Goal: Task Accomplishment & Management: Manage account settings

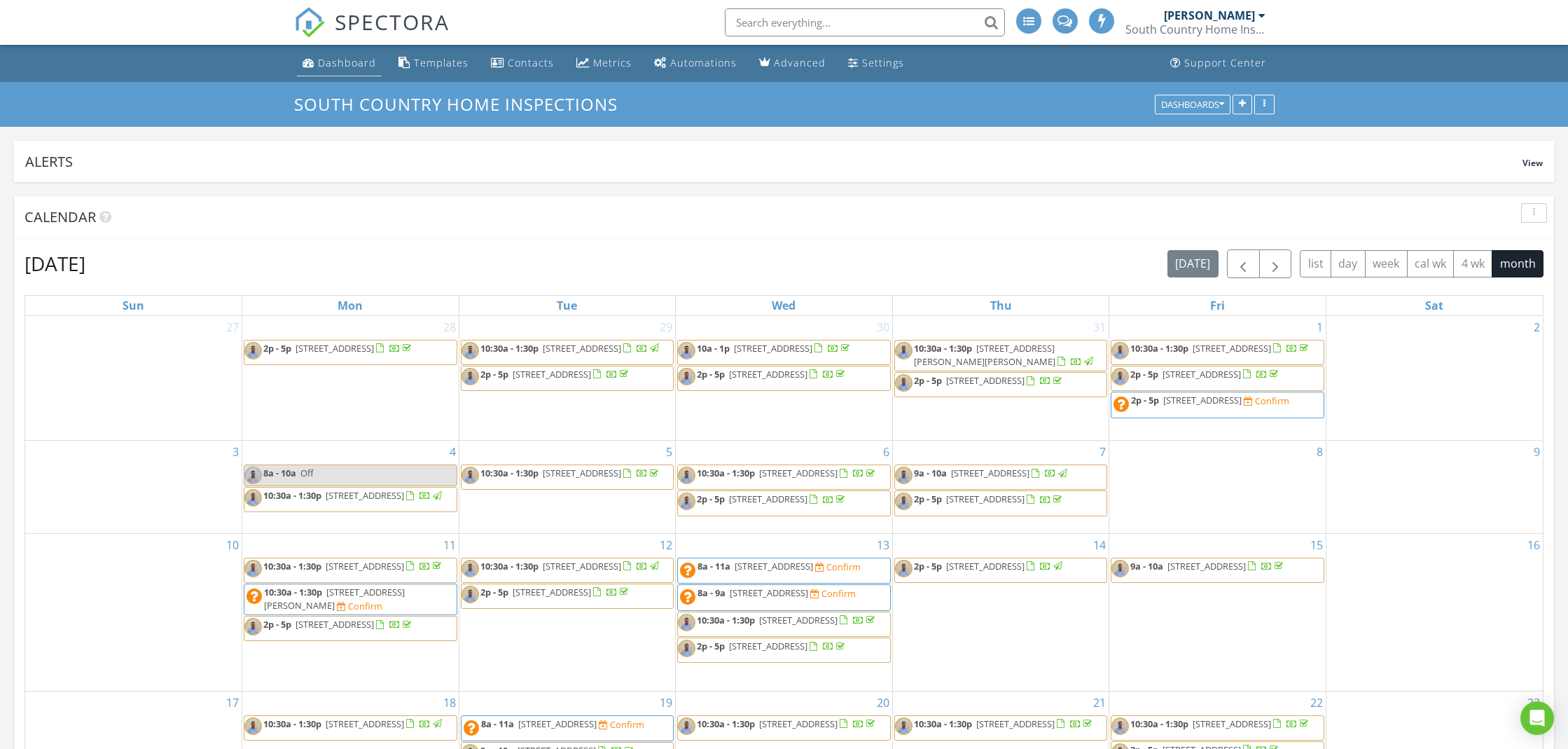
drag, startPoint x: 330, startPoint y: 63, endPoint x: 297, endPoint y: 67, distance: 33.2
click at [330, 63] on div "Dashboard" at bounding box center [347, 63] width 58 height 14
click at [1267, 266] on span "button" at bounding box center [1275, 263] width 16 height 16
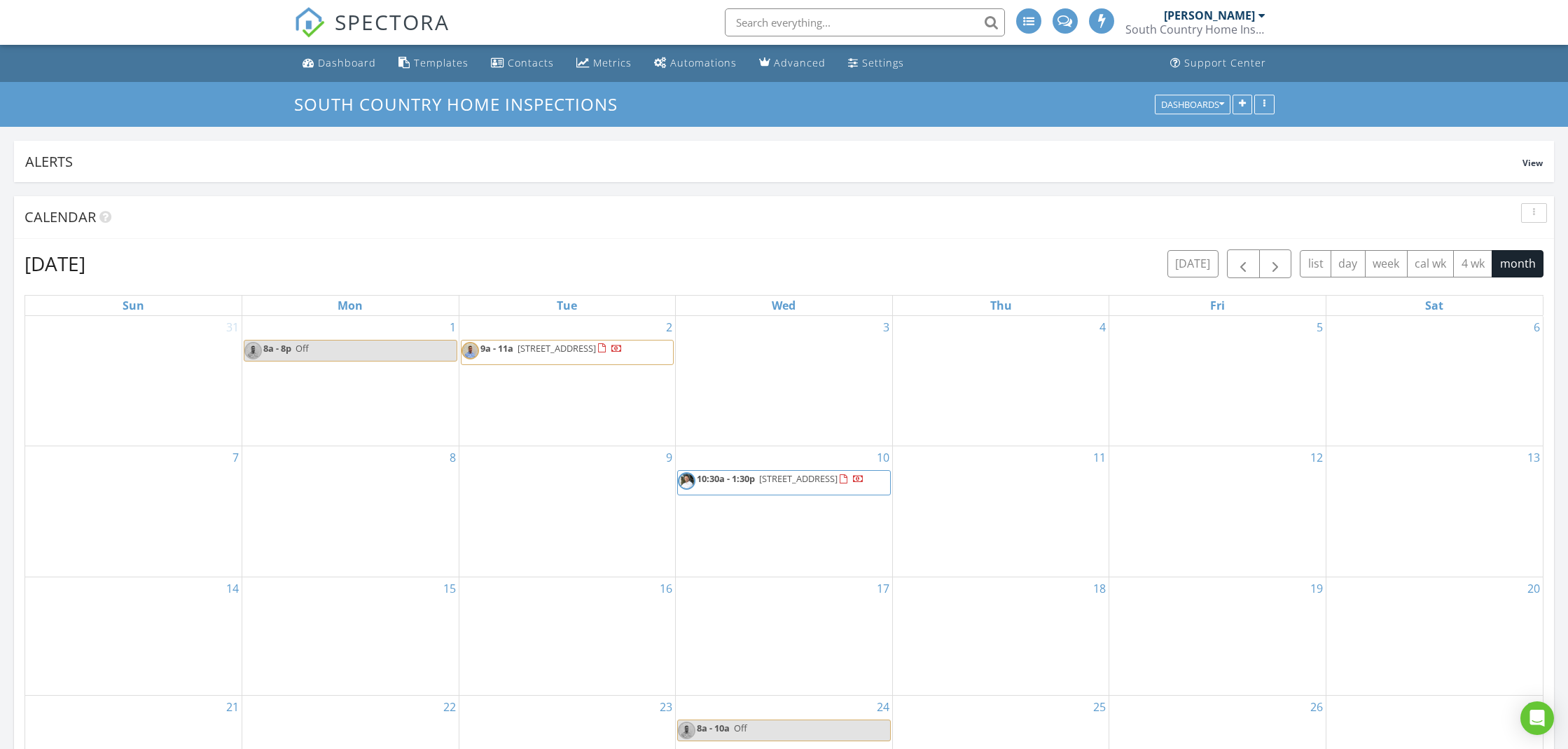
click at [829, 488] on span "10:30a - 1:30p 26 Westmount Ln, Palm Coast 32164" at bounding box center [771, 483] width 187 height 21
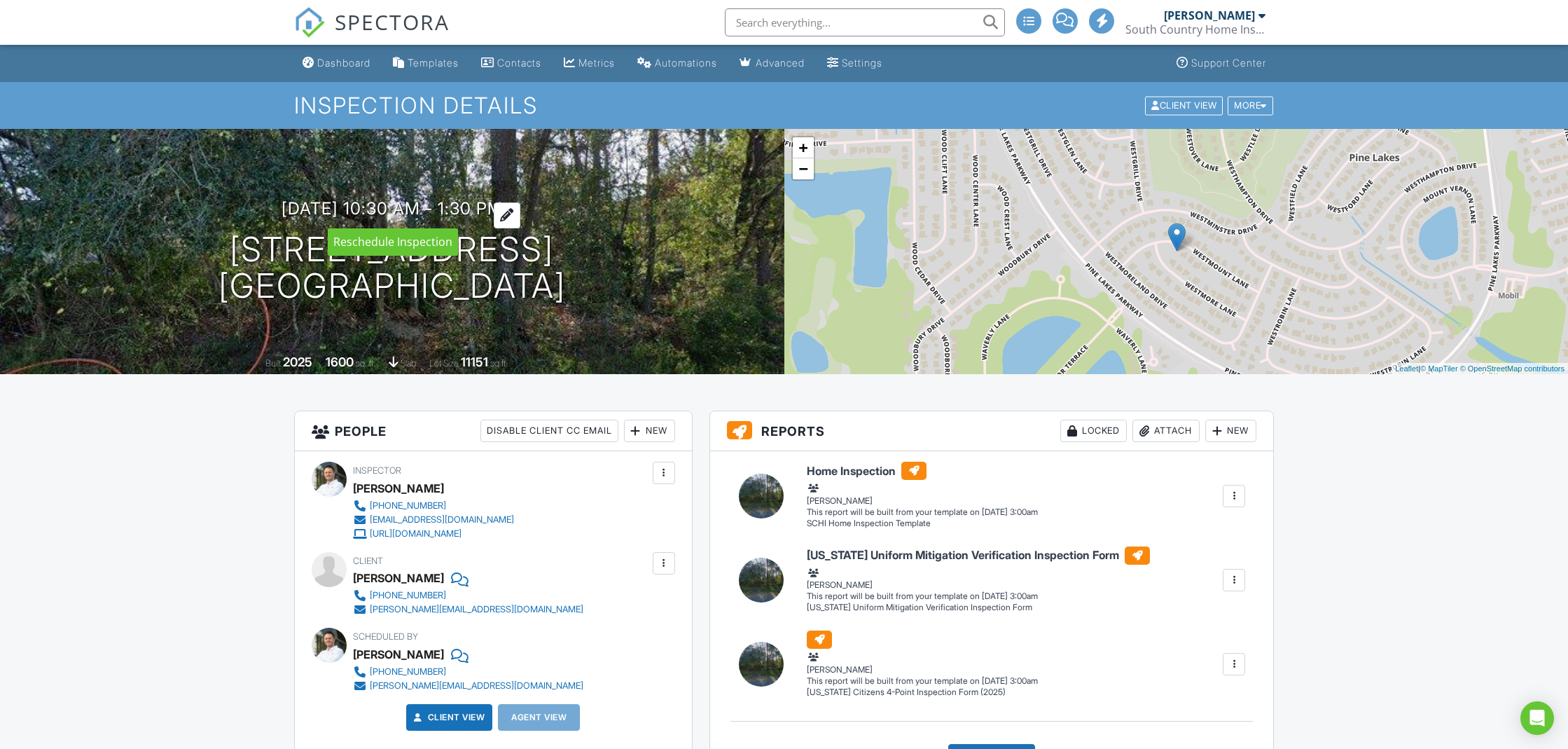
click at [298, 205] on h3 "09/10/2025 10:30 am - 1:30 pm" at bounding box center [392, 209] width 222 height 19
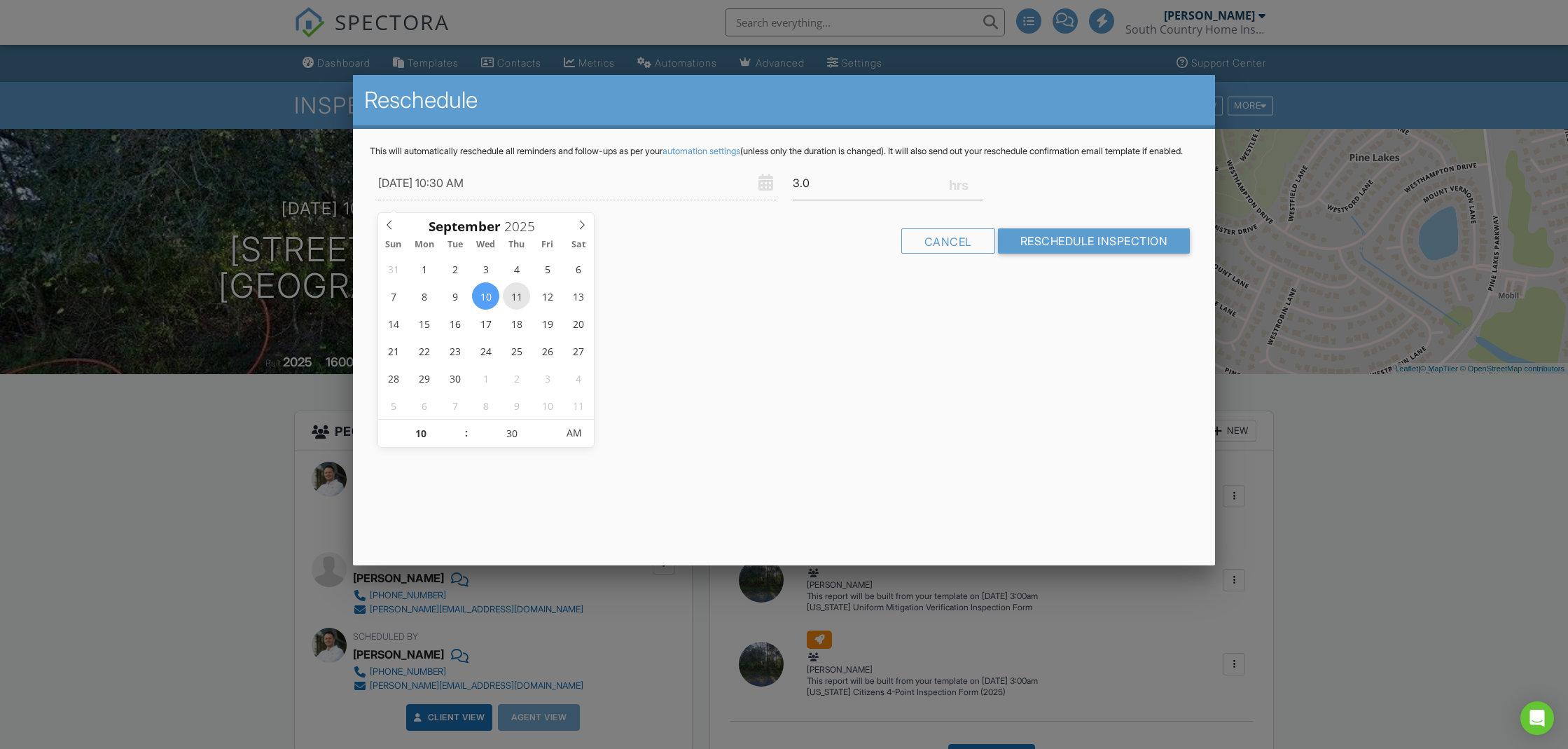
type input "[DATE] 10:30 AM"
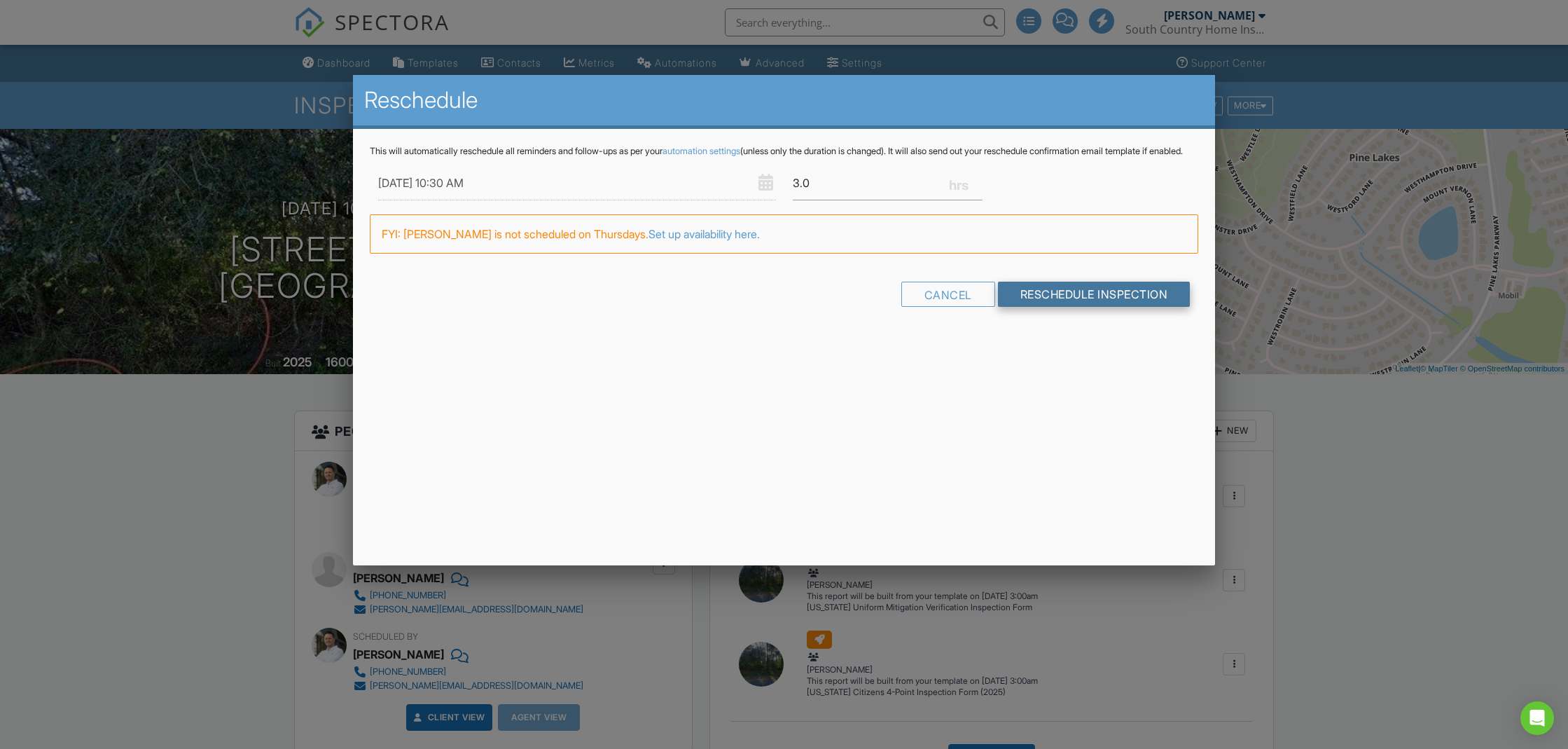
click at [1118, 306] on input "Reschedule Inspection" at bounding box center [1094, 294] width 192 height 25
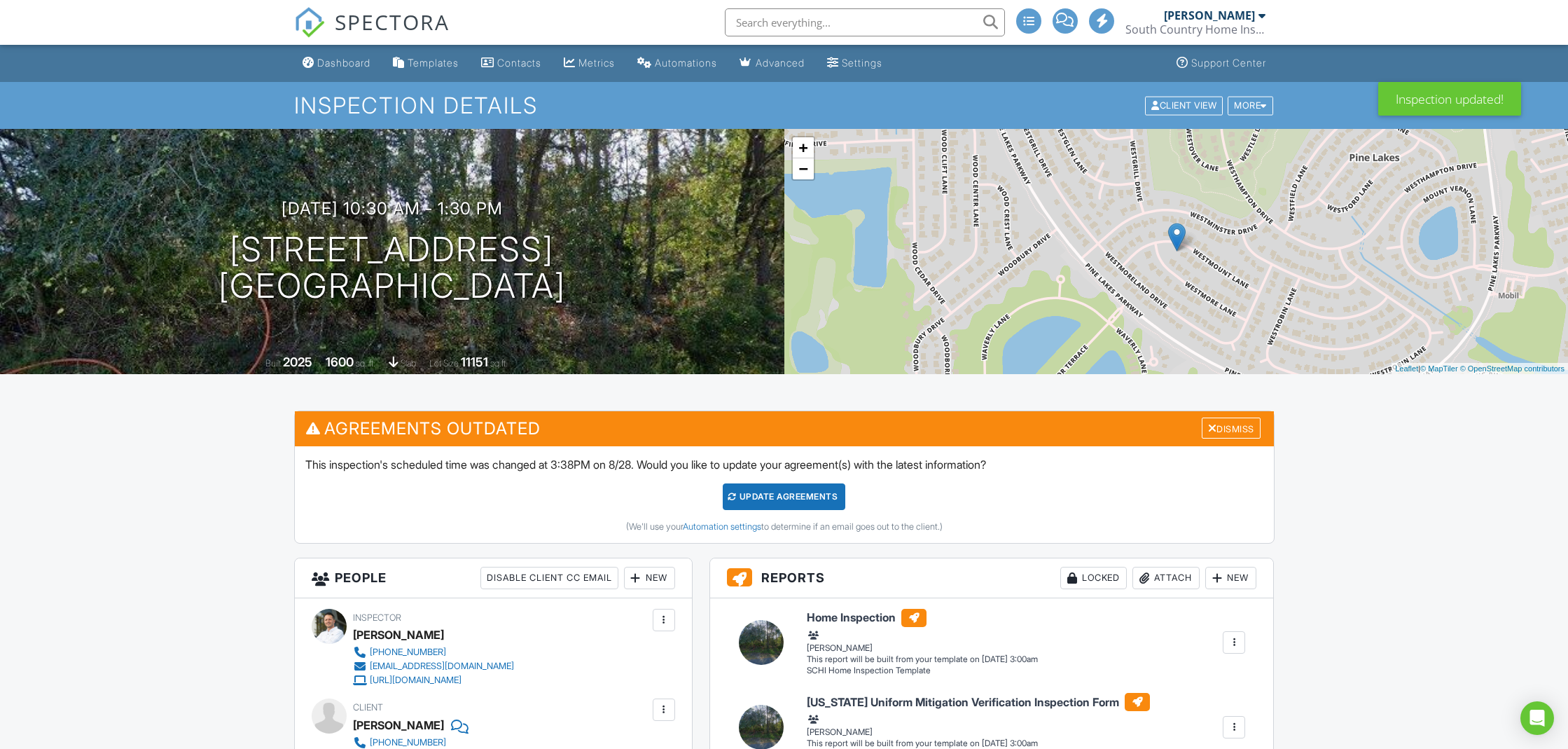
click at [790, 492] on div "Update Agreements" at bounding box center [784, 497] width 123 height 27
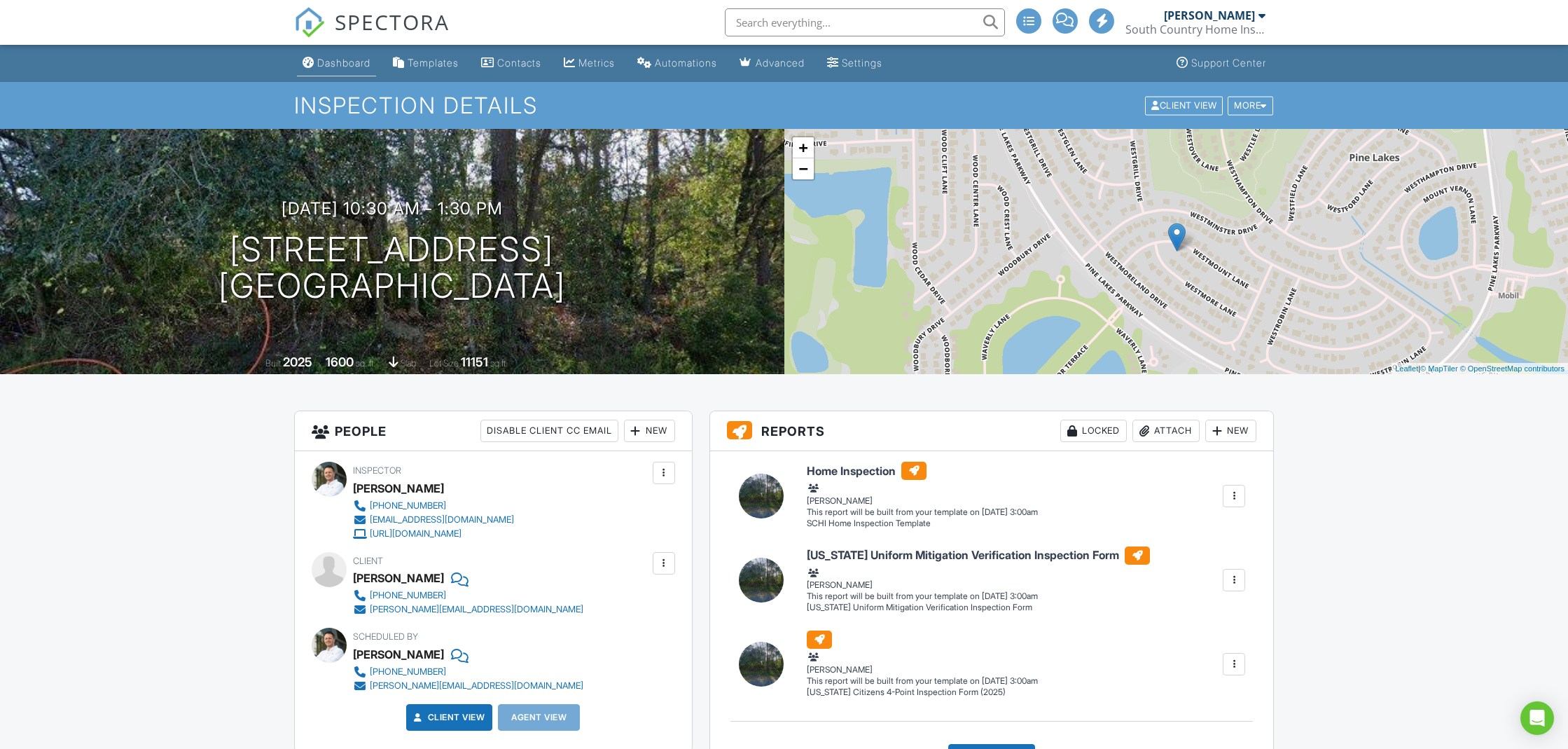
click at [337, 65] on div "Dashboard" at bounding box center [343, 63] width 53 height 12
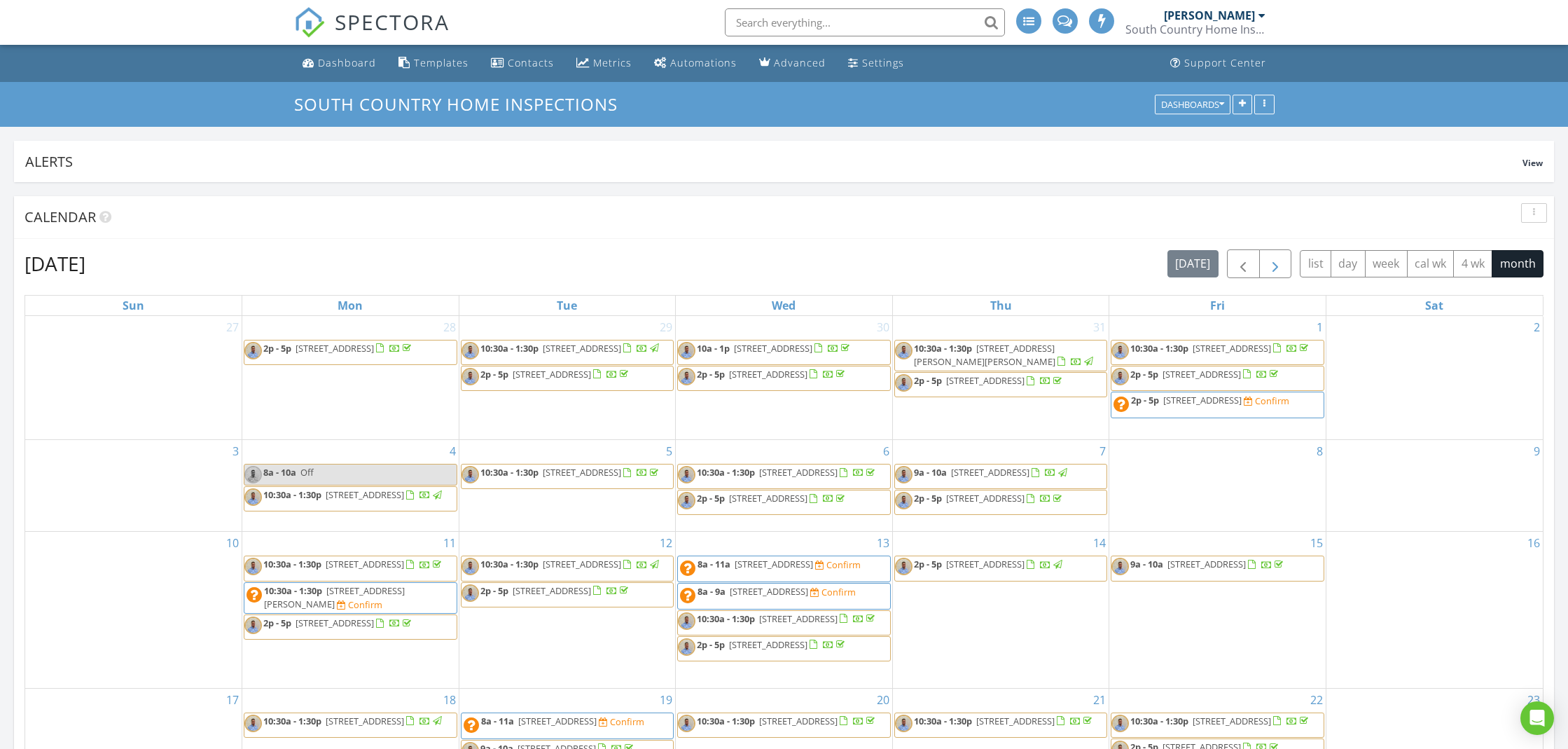
click at [1279, 267] on span "button" at bounding box center [1275, 263] width 16 height 16
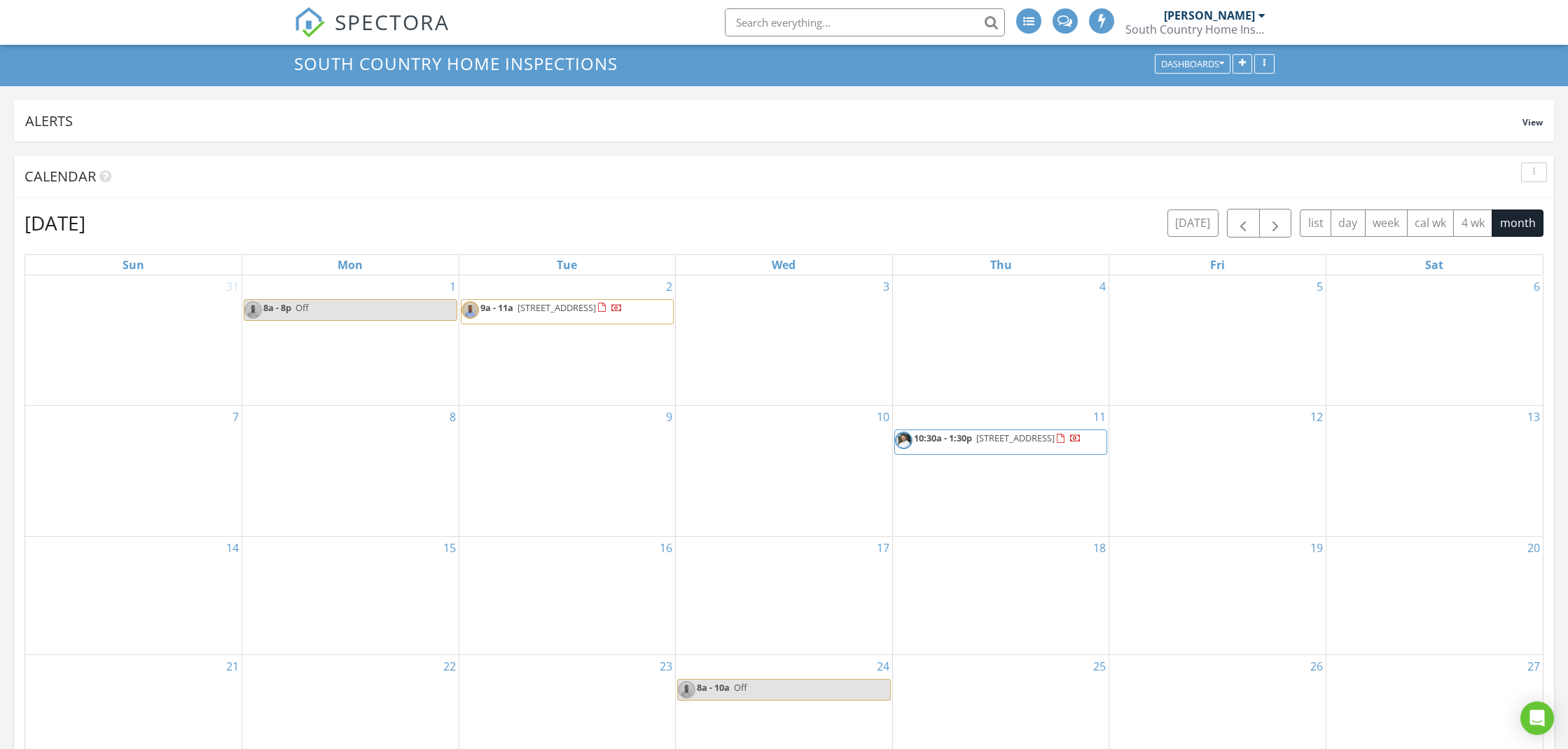
scroll to position [42, 0]
click at [1039, 448] on span "10:30a - 1:30p [STREET_ADDRESS]" at bounding box center [988, 441] width 187 height 21
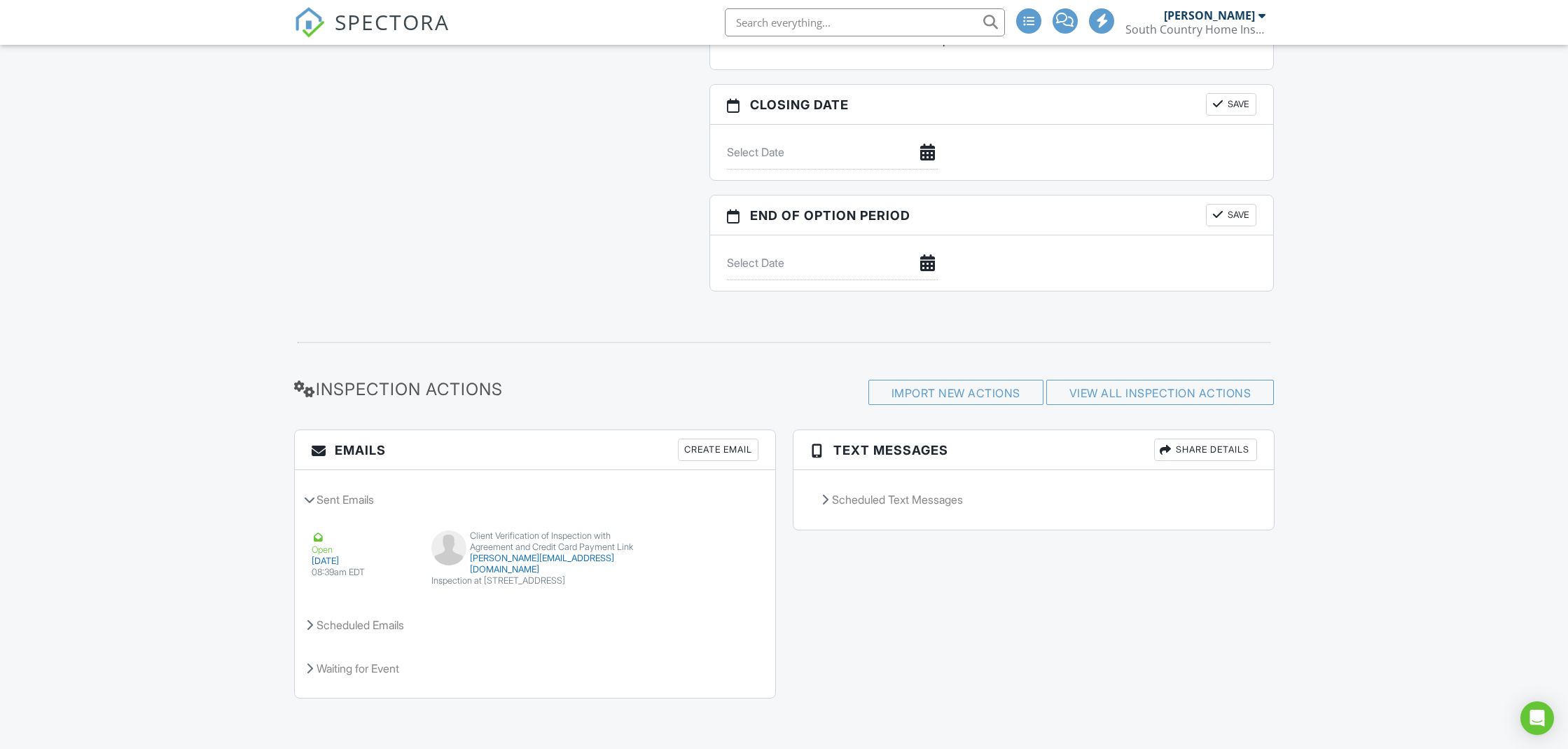
scroll to position [1624, 0]
click at [728, 570] on button "Resend" at bounding box center [718, 575] width 62 height 27
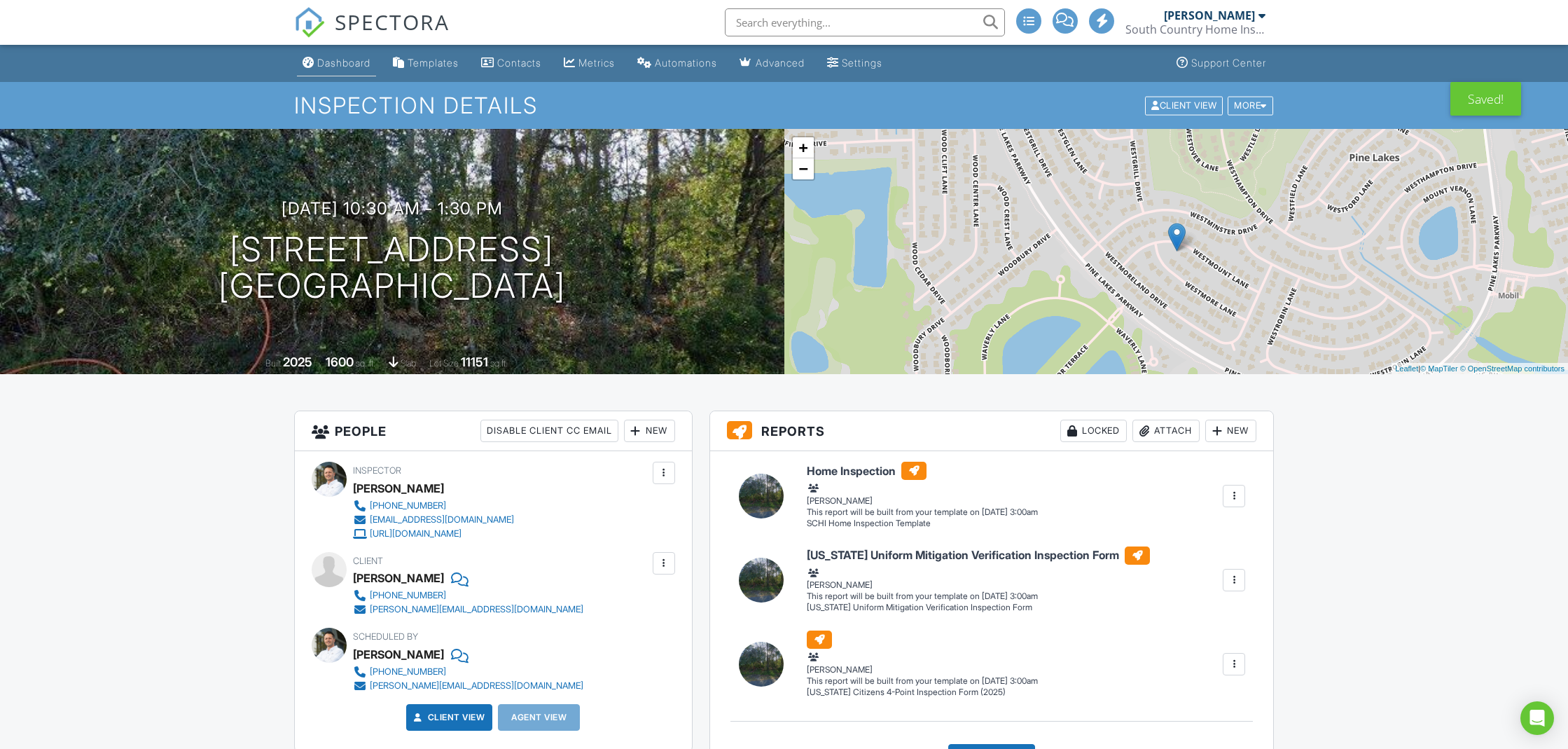
click at [313, 60] on link "Dashboard" at bounding box center [337, 63] width 79 height 26
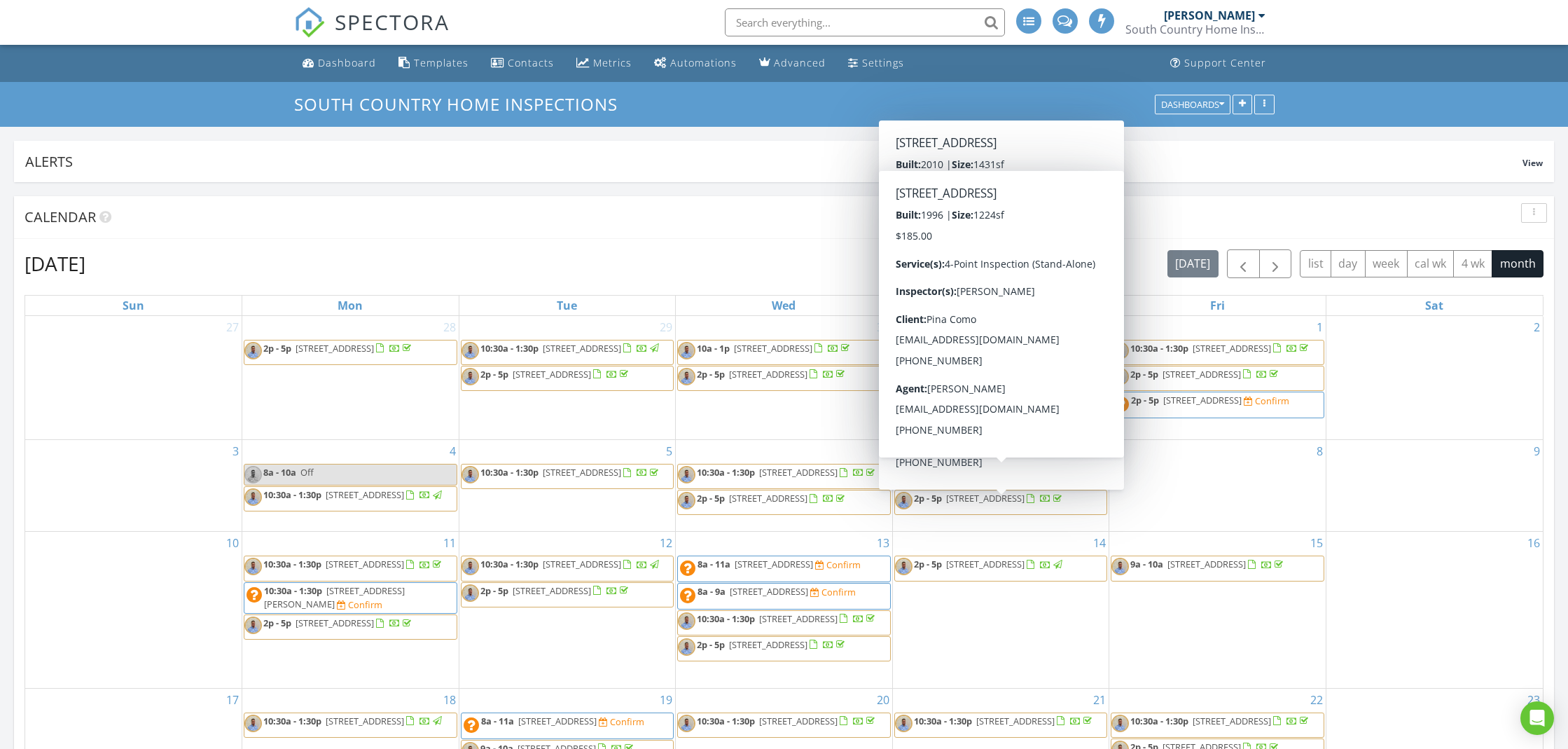
click at [1423, 102] on div "South Country Home Inspections Dashboards" at bounding box center [784, 105] width 1568 height 45
